Goal: Transaction & Acquisition: Book appointment/travel/reservation

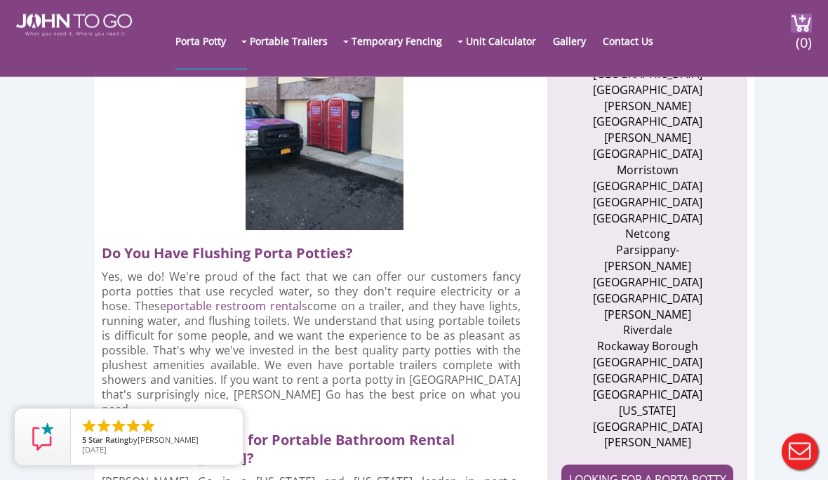
scroll to position [873, 0]
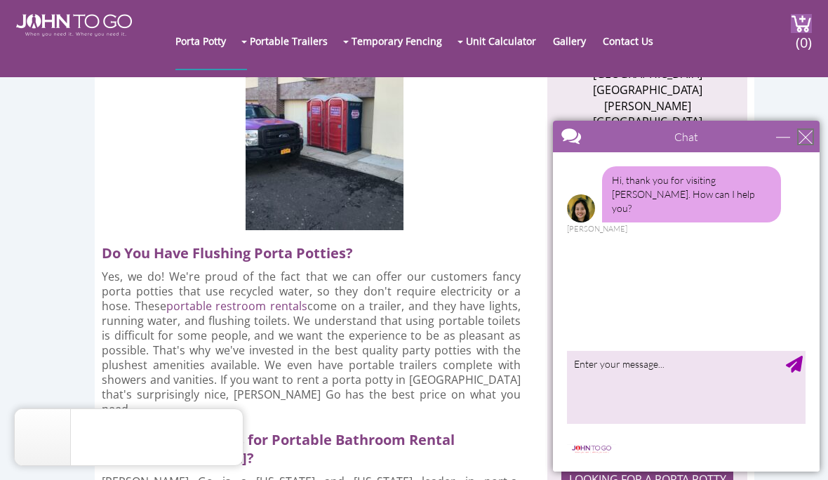
click at [799, 141] on div "close" at bounding box center [805, 137] width 14 height 14
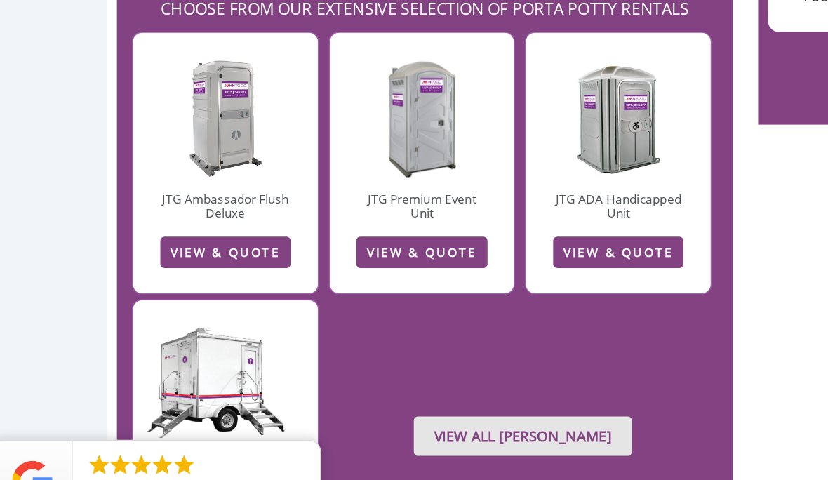
scroll to position [2222, 0]
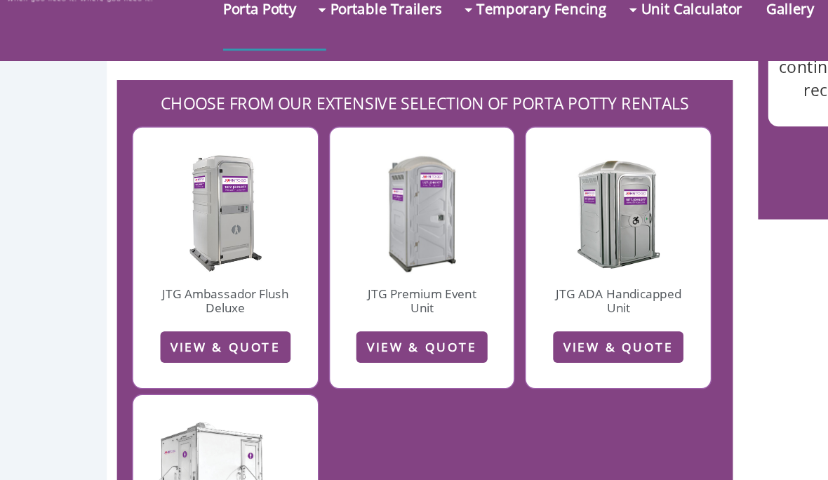
click at [464, 265] on link "VIEW & QUOTE" at bounding box center [450, 276] width 90 height 22
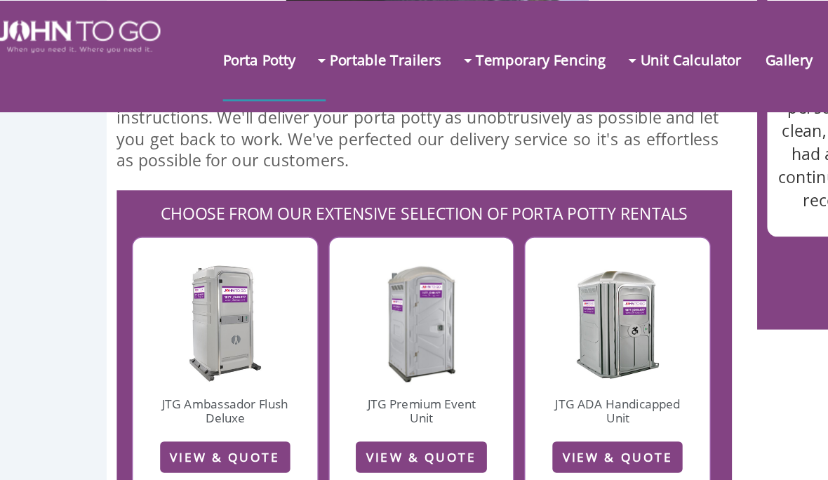
scroll to position [2179, 0]
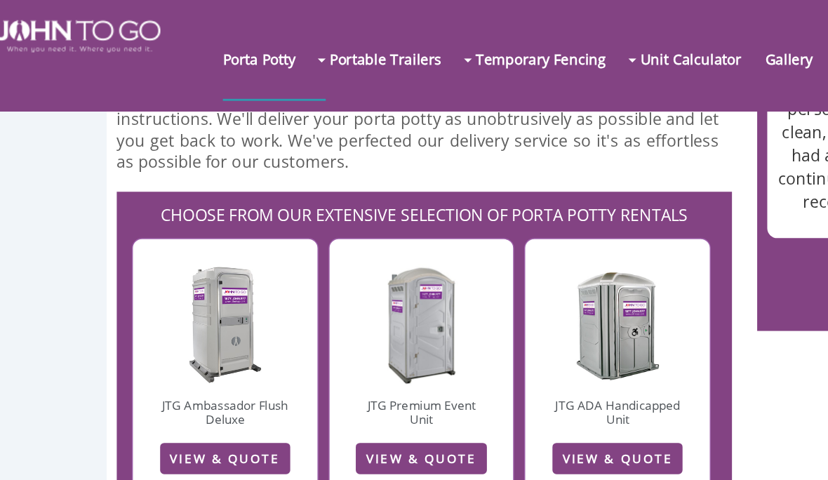
click at [134, 276] on link "JTG Ambassador Flush Deluxe" at bounding box center [177, 287] width 88 height 22
click at [132, 308] on link "VIEW & QUOTE" at bounding box center [177, 319] width 90 height 22
click at [179, 308] on link "VIEW & QUOTE" at bounding box center [177, 319] width 90 height 22
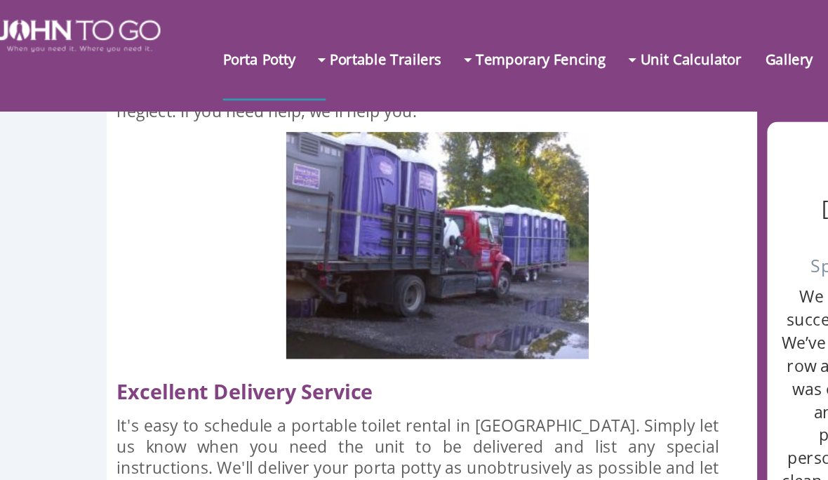
scroll to position [1895, 0]
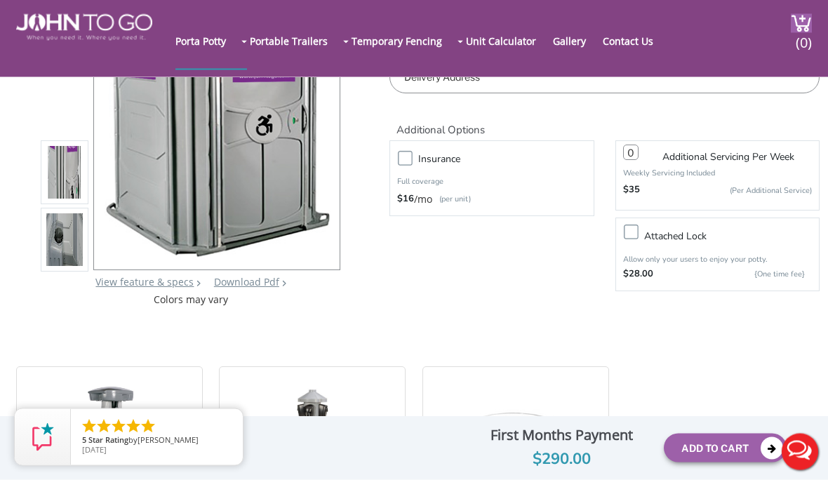
scroll to position [192, 0]
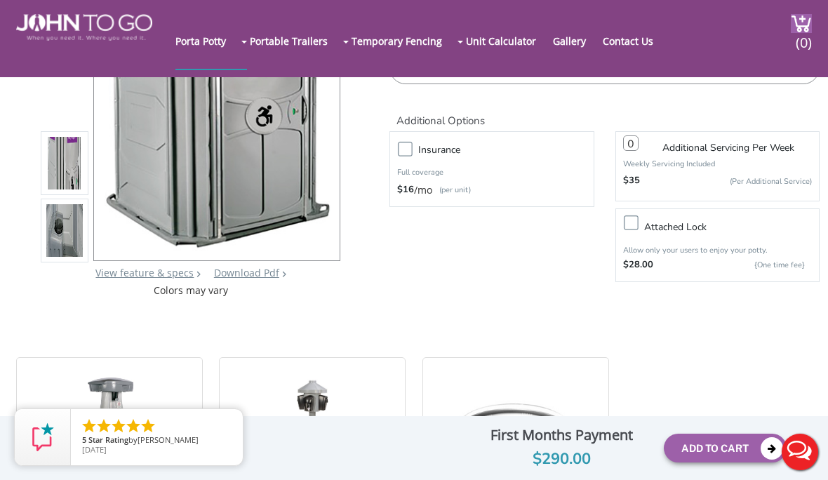
click at [53, 236] on img at bounding box center [64, 234] width 36 height 330
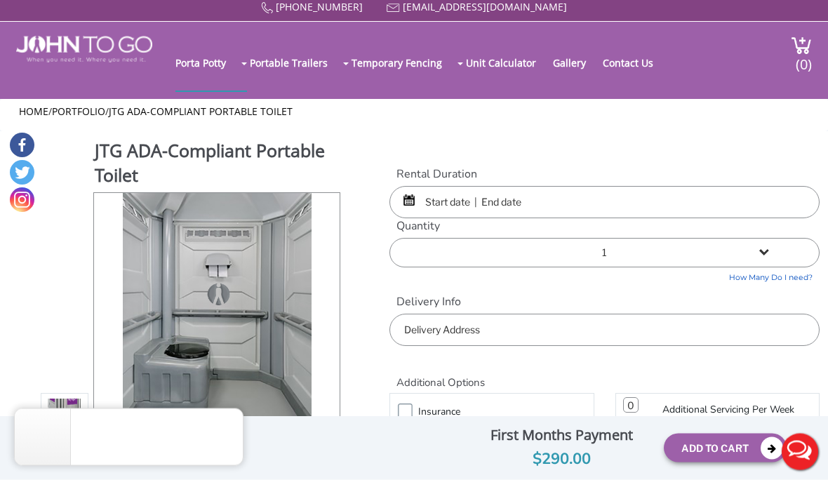
scroll to position [0, 0]
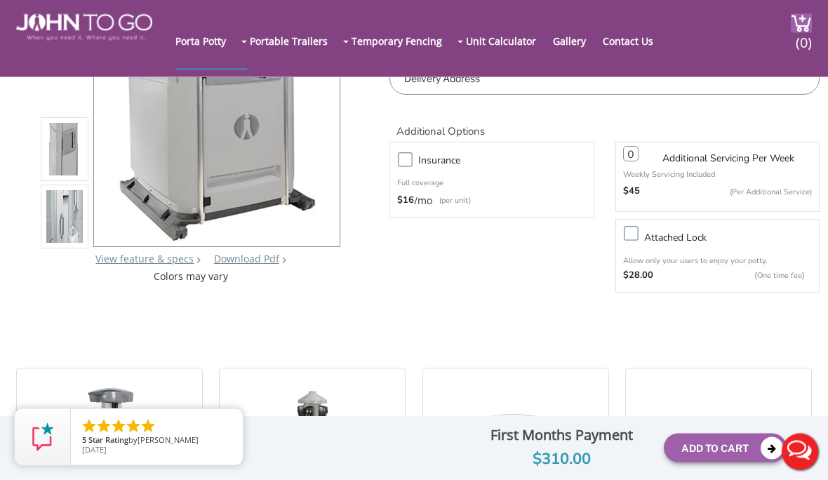
scroll to position [200, 0]
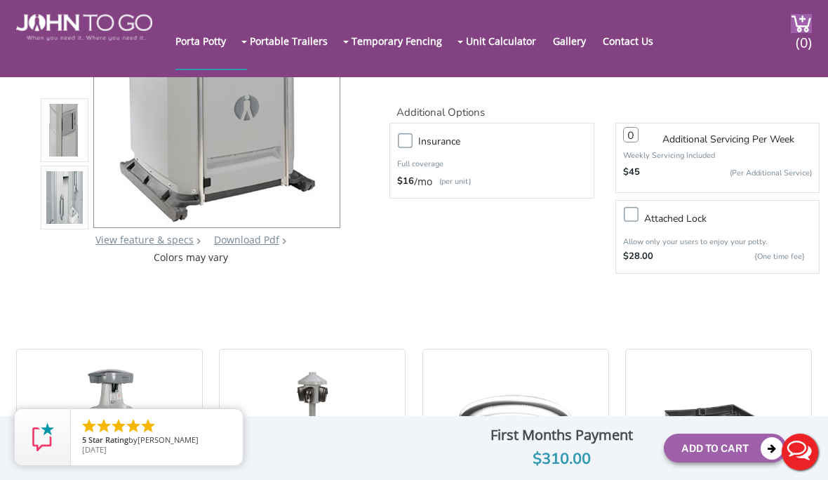
click at [48, 231] on img at bounding box center [64, 201] width 36 height 330
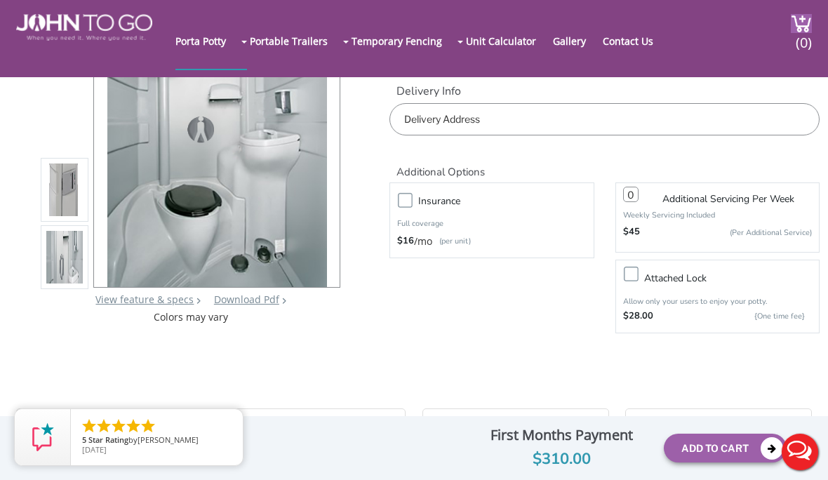
scroll to position [139, 0]
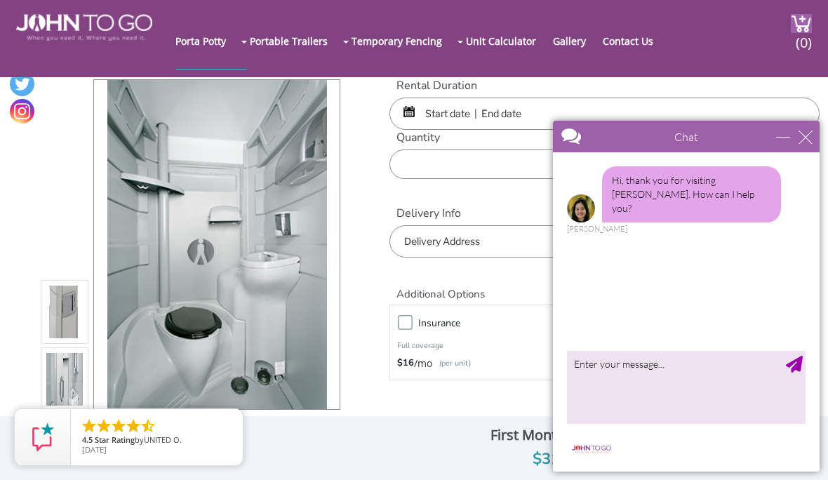
click at [477, 108] on input "text" at bounding box center [604, 114] width 430 height 32
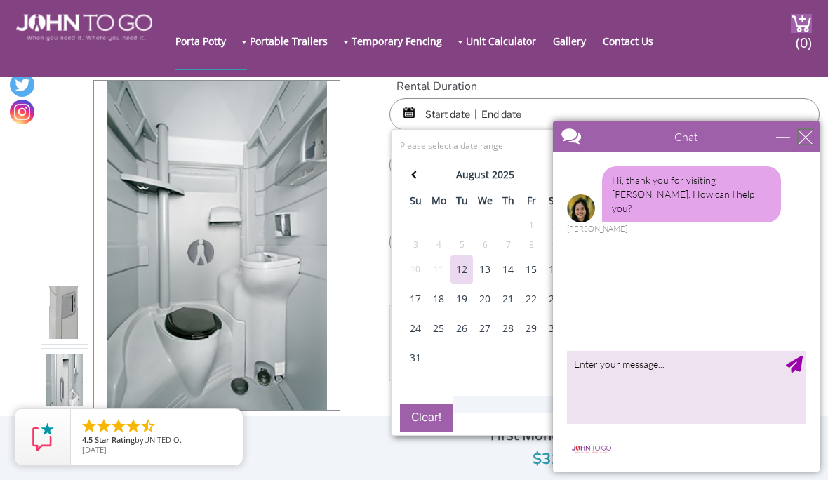
click at [805, 137] on div "close" at bounding box center [805, 137] width 14 height 14
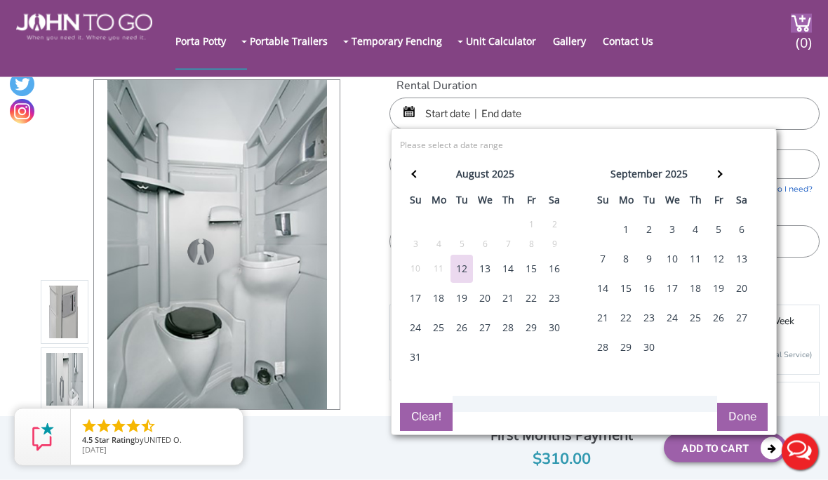
scroll to position [18, 0]
click at [742, 313] on div "27" at bounding box center [741, 318] width 22 height 28
click at [605, 342] on div "28" at bounding box center [602, 347] width 22 height 28
type input "09/27/2025 to 09/28/2025"
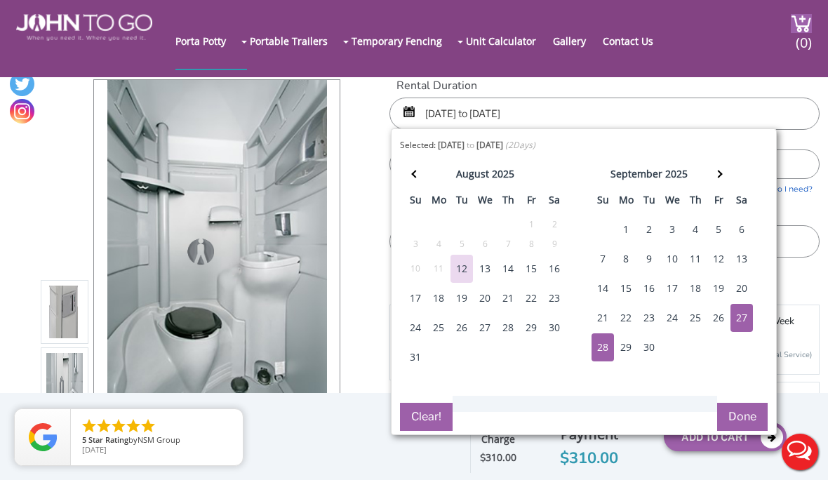
click at [746, 425] on button "Done" at bounding box center [742, 417] width 51 height 28
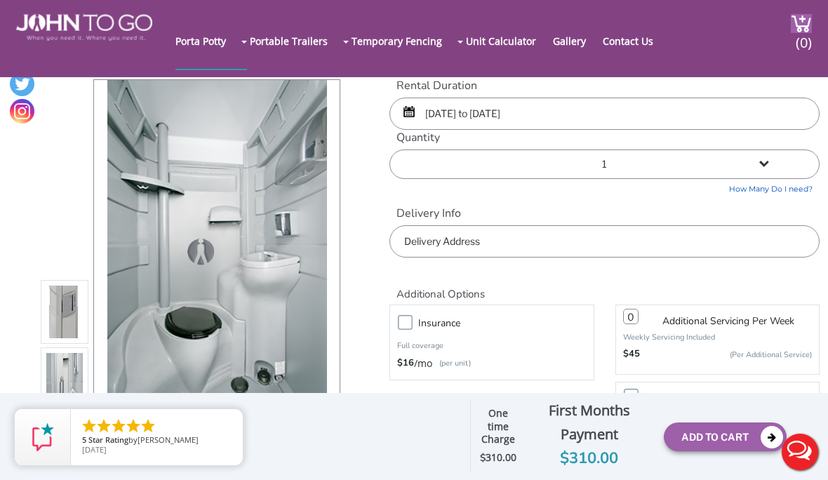
click at [501, 252] on input "text" at bounding box center [604, 241] width 430 height 32
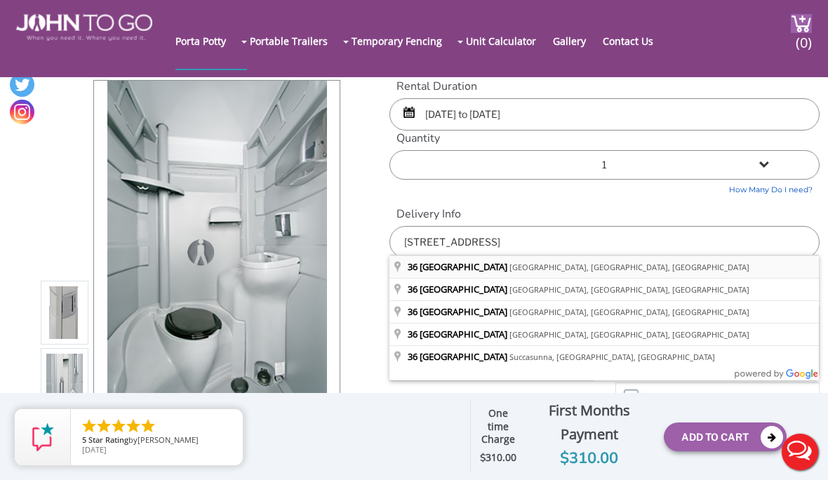
type input "36 Hillside Road, Rockaway Township, NJ, USA"
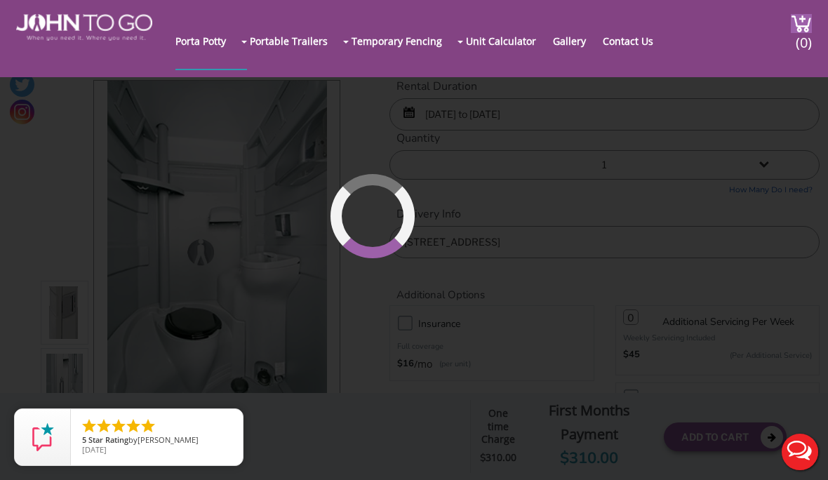
scroll to position [18, 0]
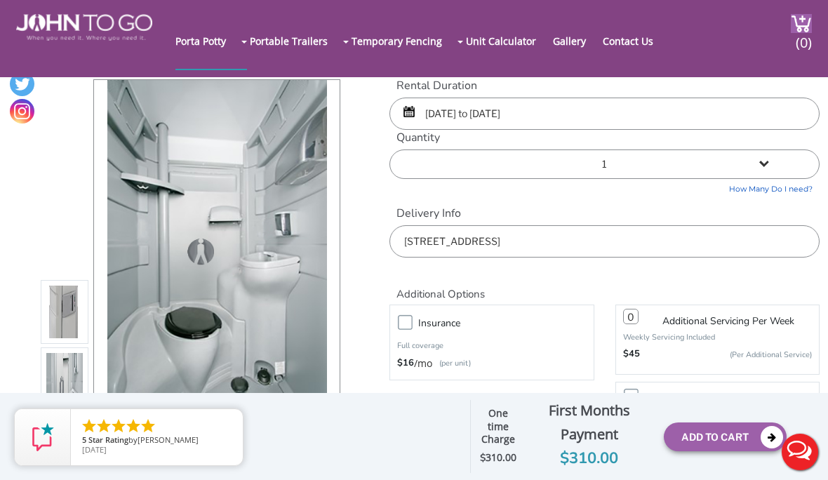
click at [411, 317] on label "Insurance" at bounding box center [505, 323] width 189 height 18
click at [0, 0] on input "Insurance" at bounding box center [0, 0] width 0 height 0
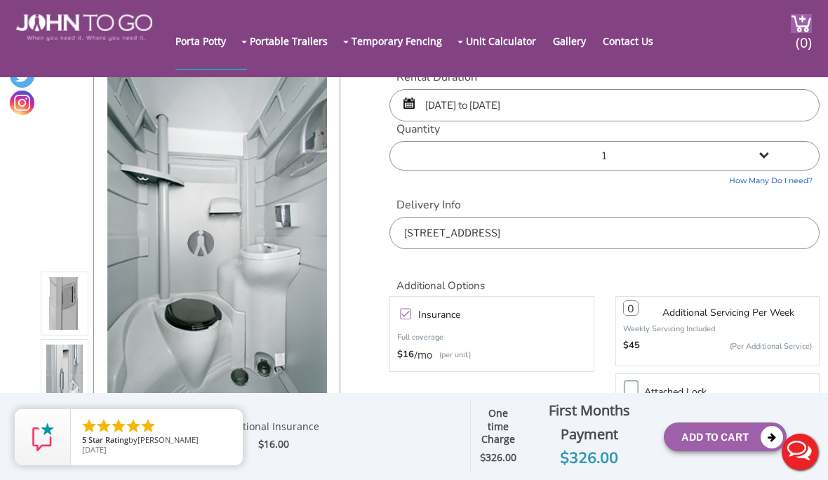
scroll to position [0, 0]
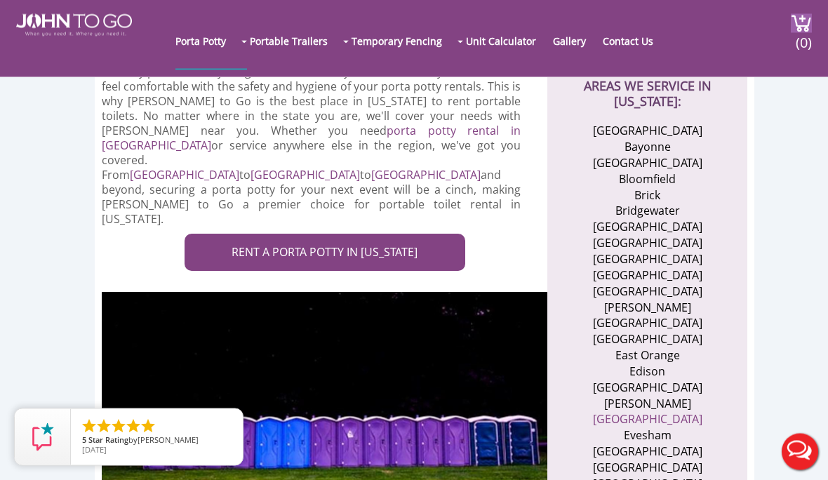
scroll to position [507, 0]
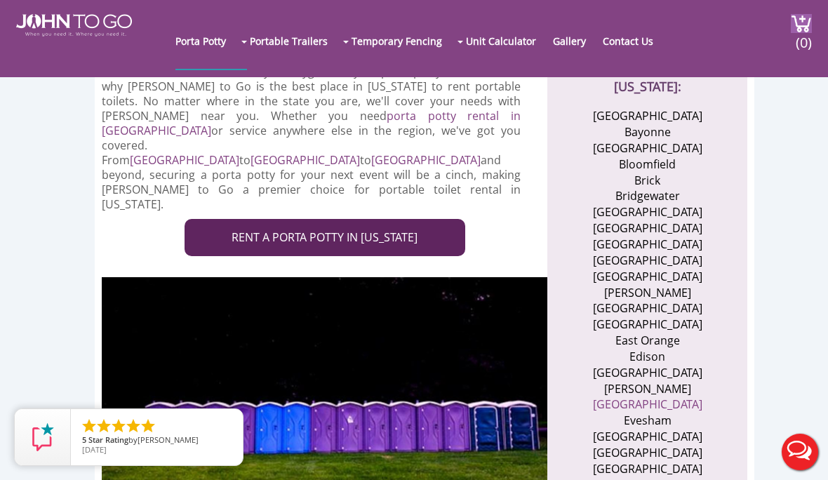
click at [414, 219] on link "RENT A PORTA POTTY IN NEW JERSEY" at bounding box center [325, 237] width 281 height 37
click at [390, 219] on link "RENT A PORTA POTTY IN NEW JERSEY" at bounding box center [325, 237] width 281 height 37
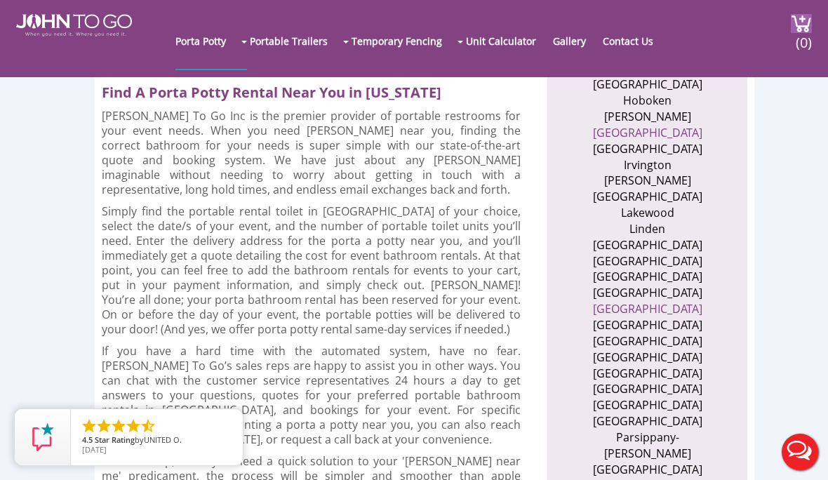
scroll to position [939, 0]
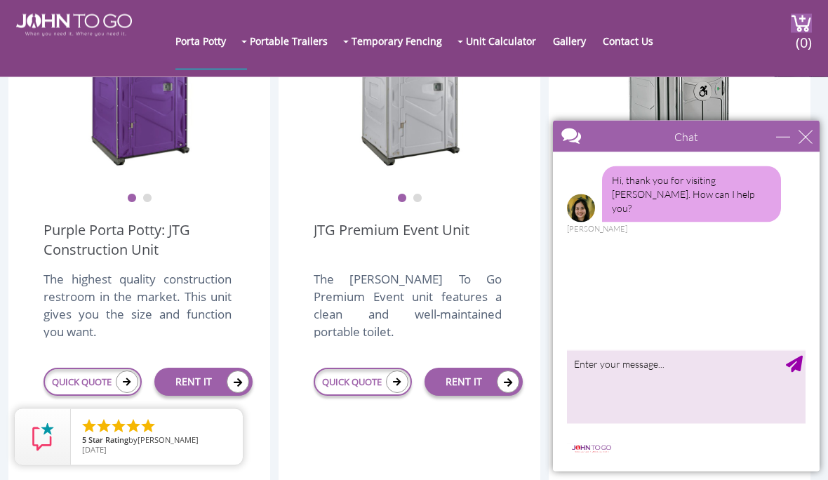
scroll to position [469, 0]
click at [810, 138] on div "close" at bounding box center [805, 137] width 14 height 14
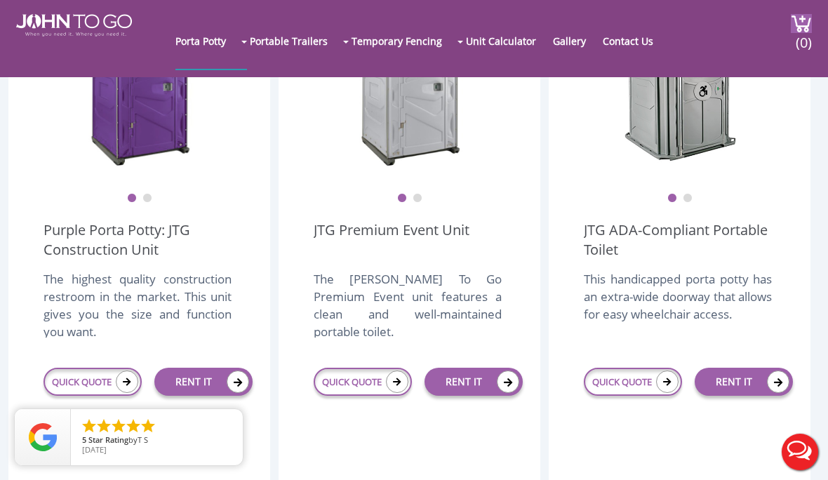
scroll to position [0, 0]
click at [380, 381] on link "QUICK QUOTE" at bounding box center [363, 382] width 98 height 28
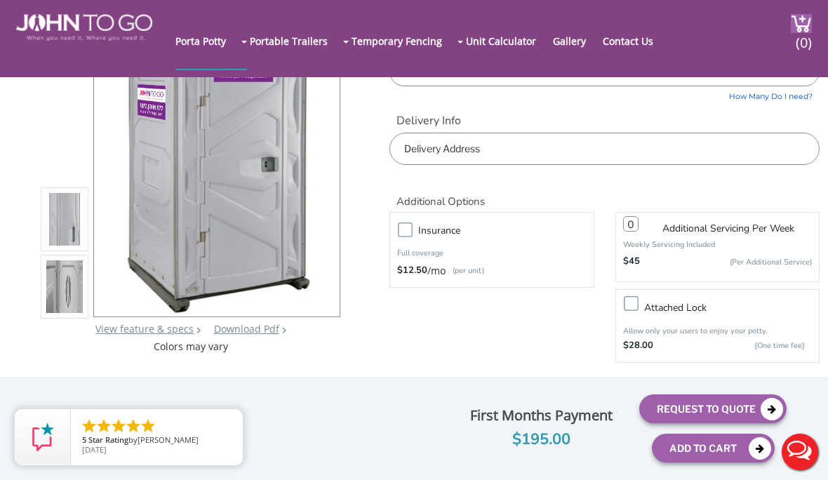
scroll to position [107, 0]
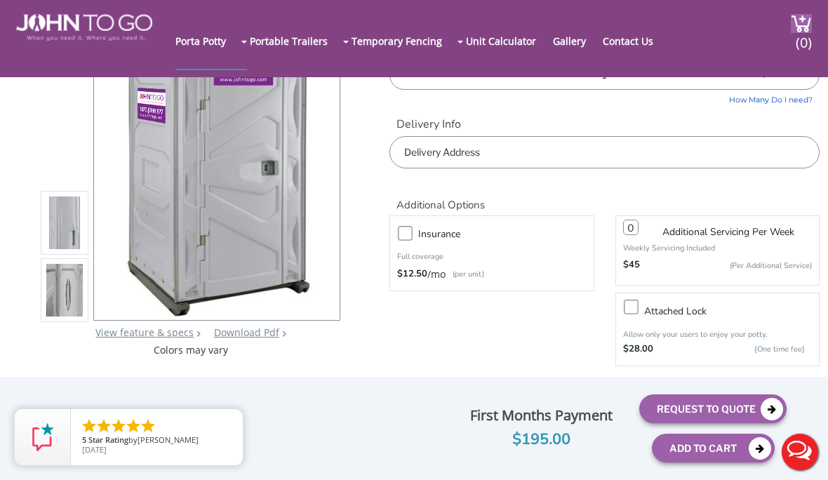
click at [64, 298] on img at bounding box center [64, 293] width 36 height 330
